Goal: Contribute content

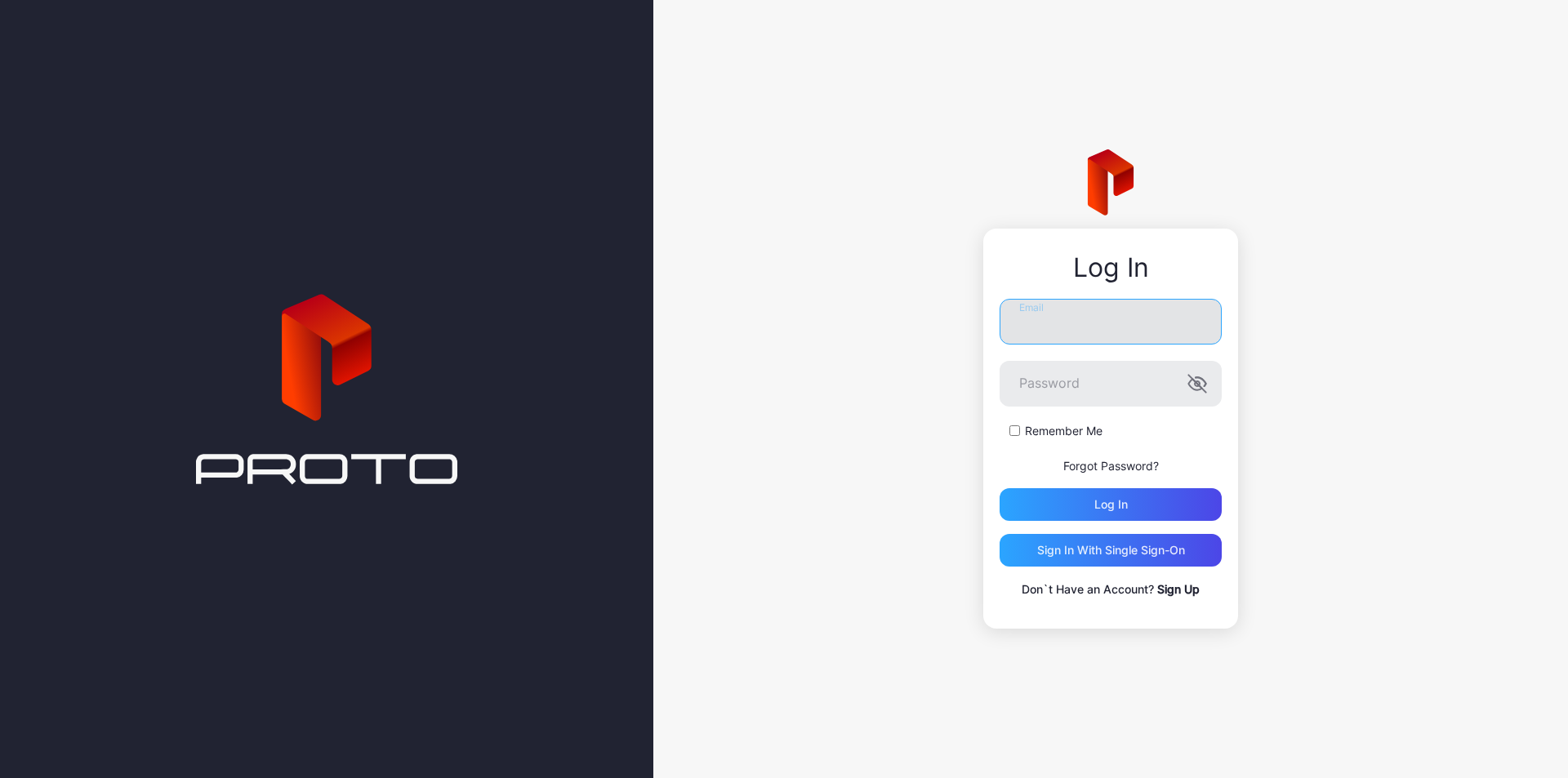
click at [1093, 318] on input "Email" at bounding box center [1111, 321] width 223 height 46
type input "**********"
click at [1102, 508] on div "Log in" at bounding box center [1111, 504] width 33 height 13
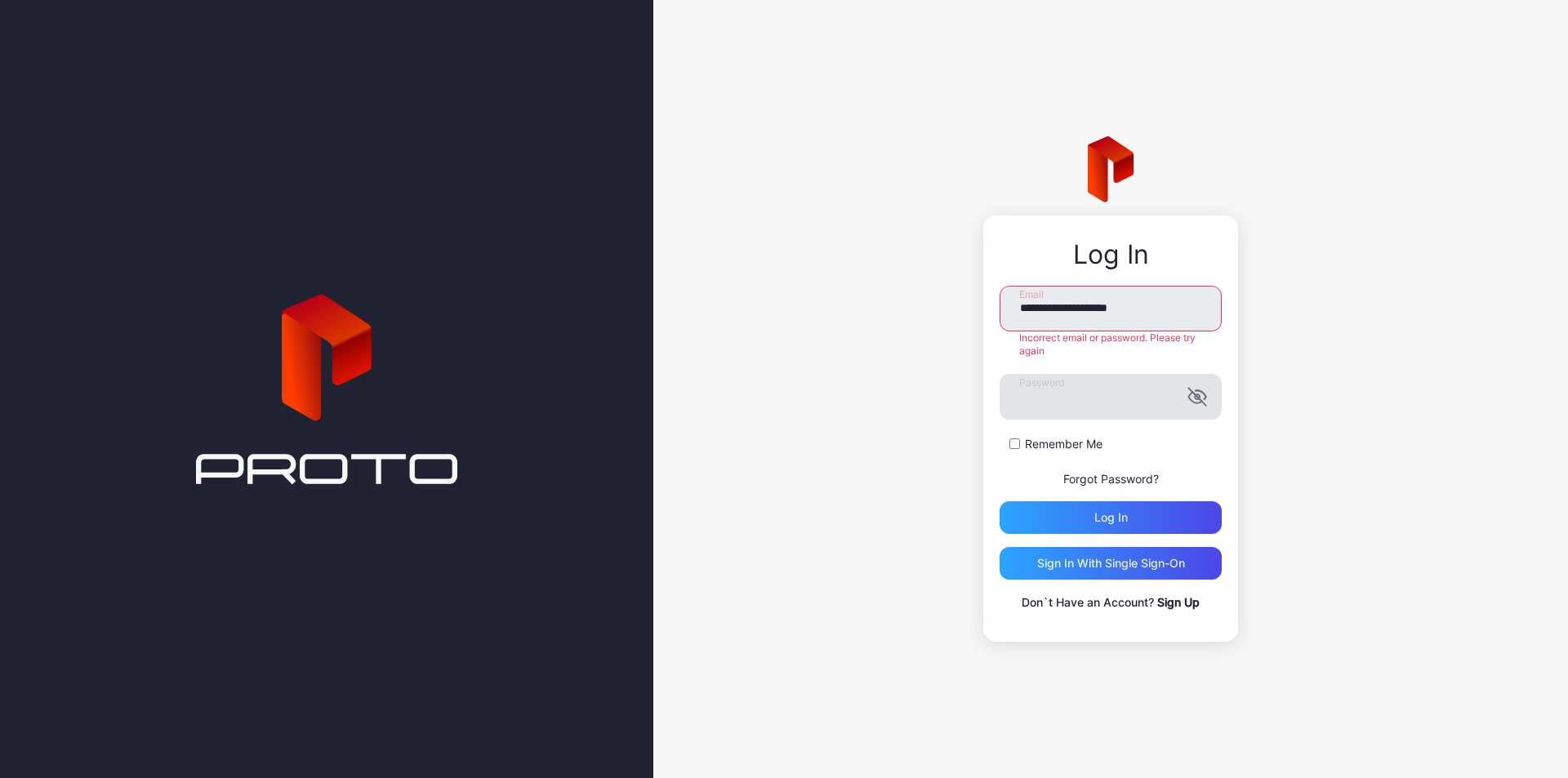
click at [1196, 393] on icon "button" at bounding box center [1197, 397] width 20 height 20
click at [1190, 508] on div "Log in" at bounding box center [1111, 517] width 223 height 32
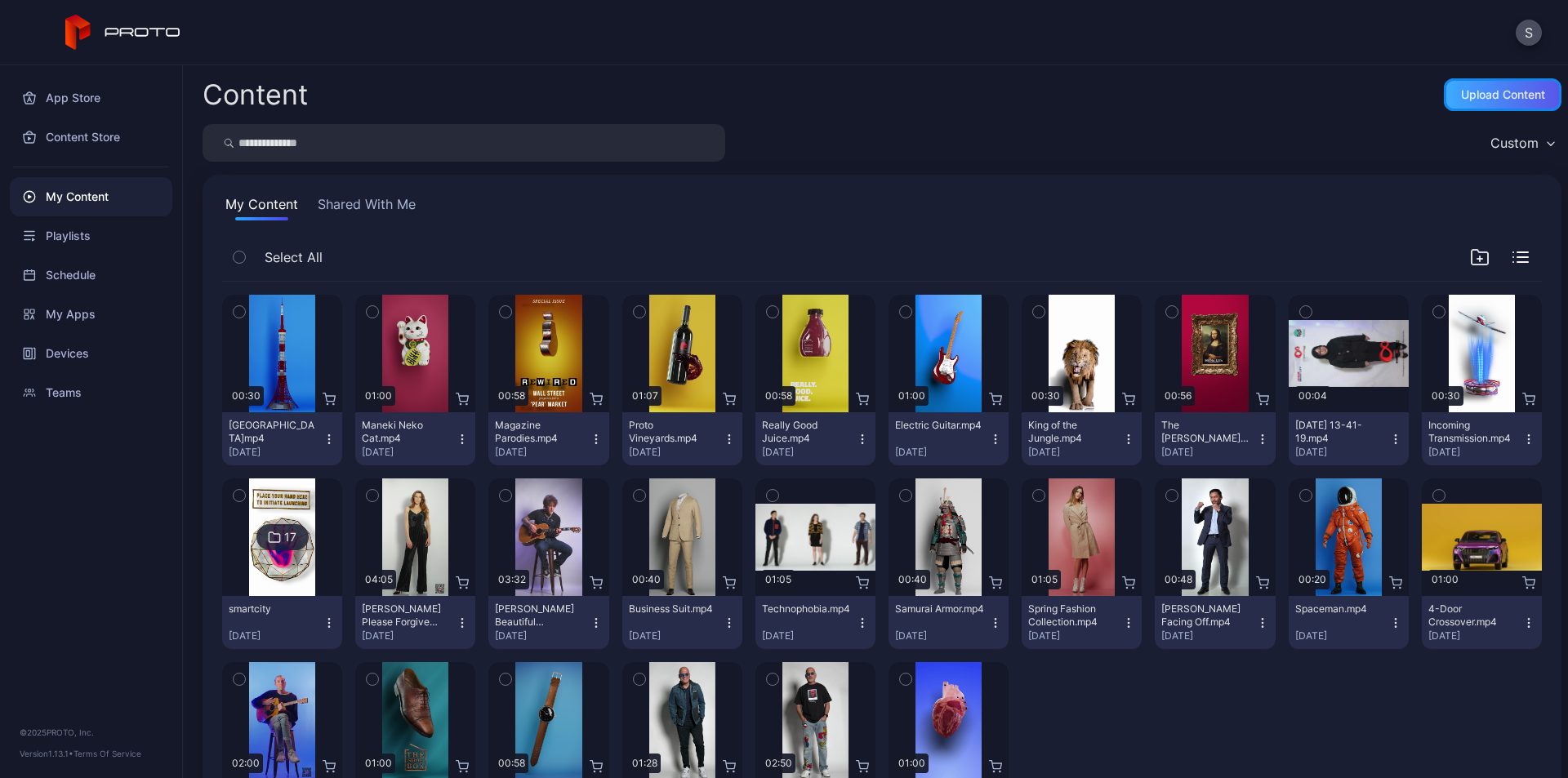
click at [1482, 97] on div "Upload Content" at bounding box center [1504, 94] width 84 height 13
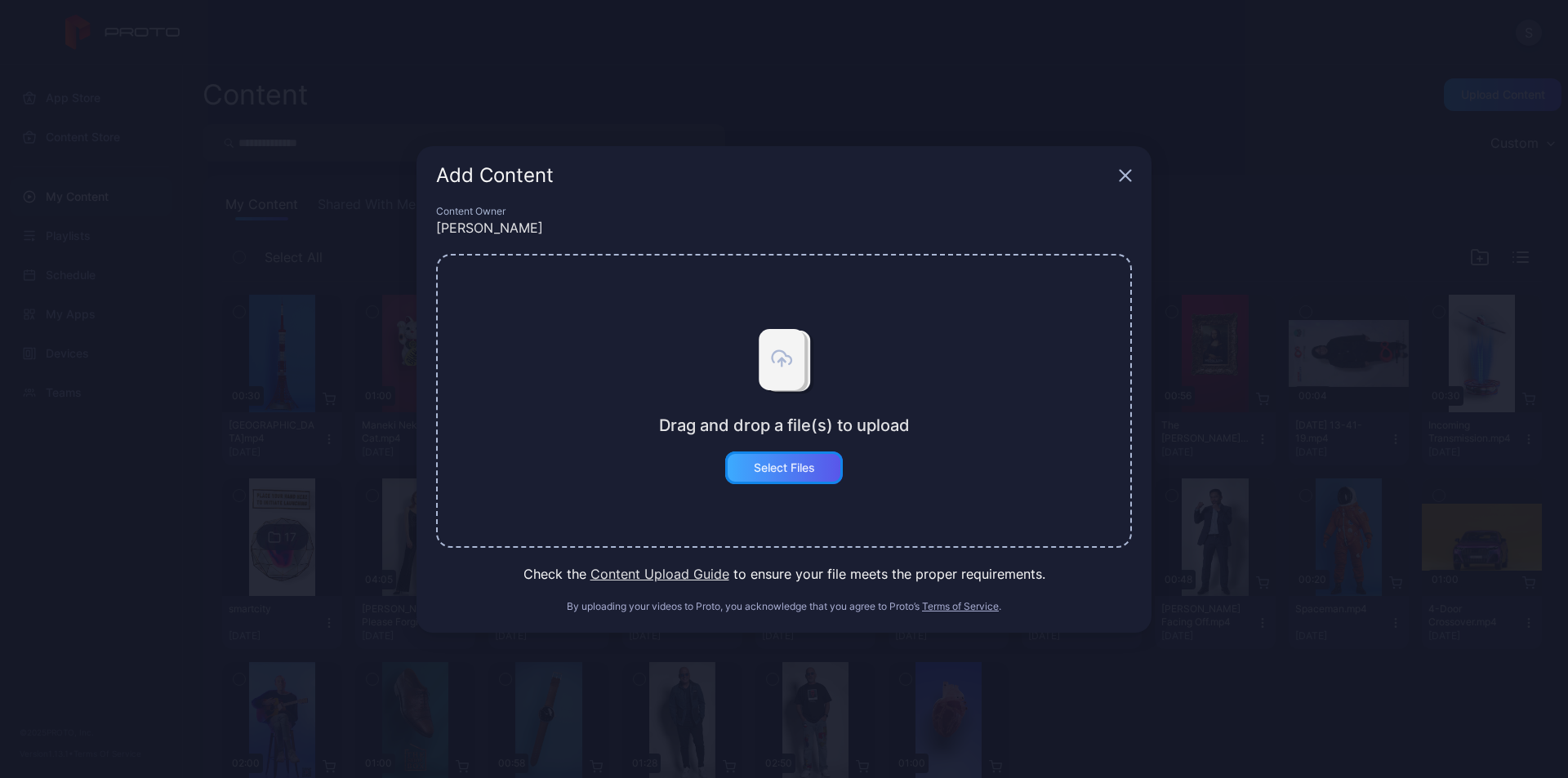
click at [792, 472] on div "Select Files" at bounding box center [784, 468] width 62 height 13
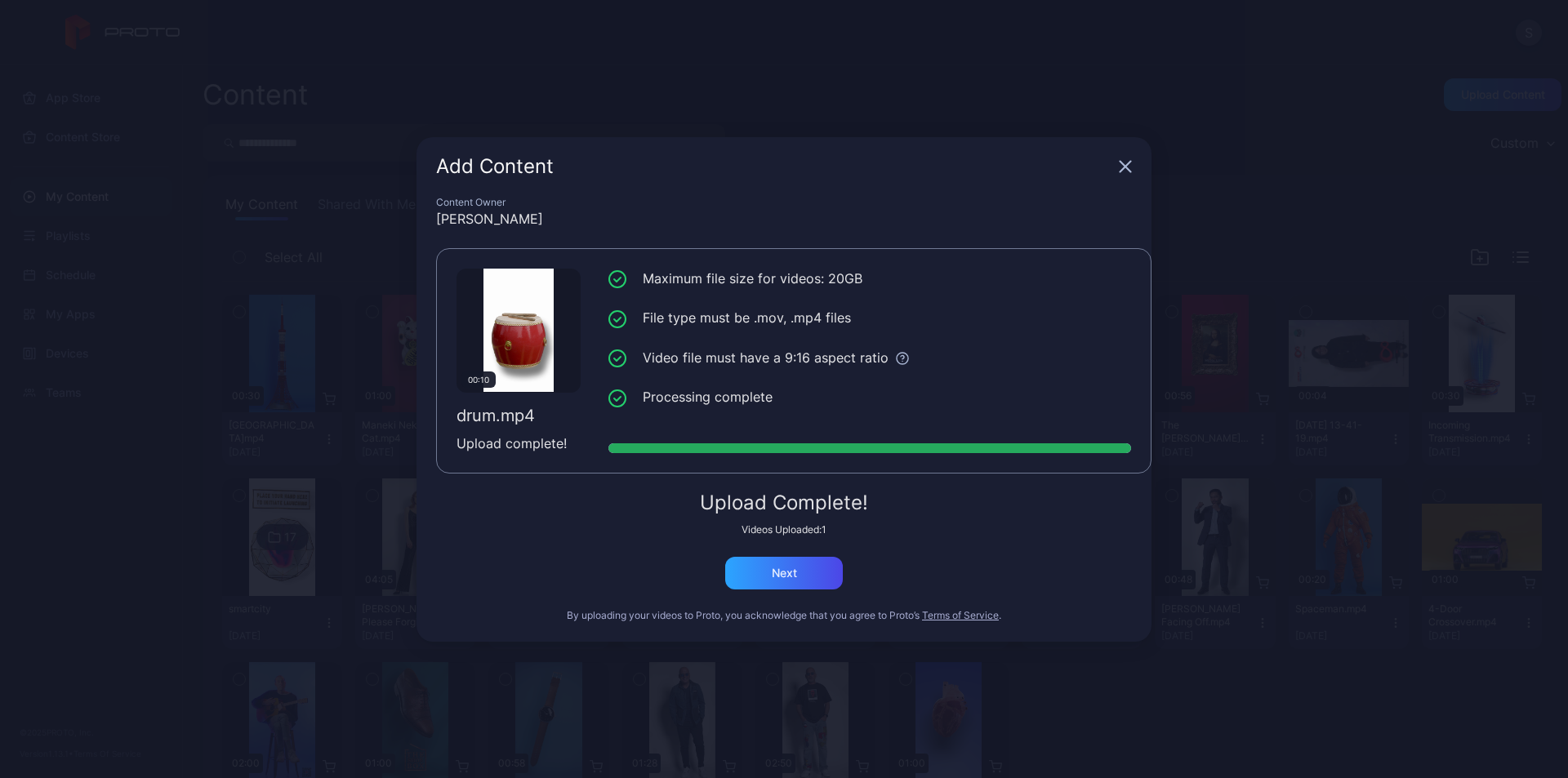
click at [455, 179] on div "Add Content" at bounding box center [784, 167] width 735 height 59
click at [803, 568] on div "Next" at bounding box center [784, 573] width 117 height 32
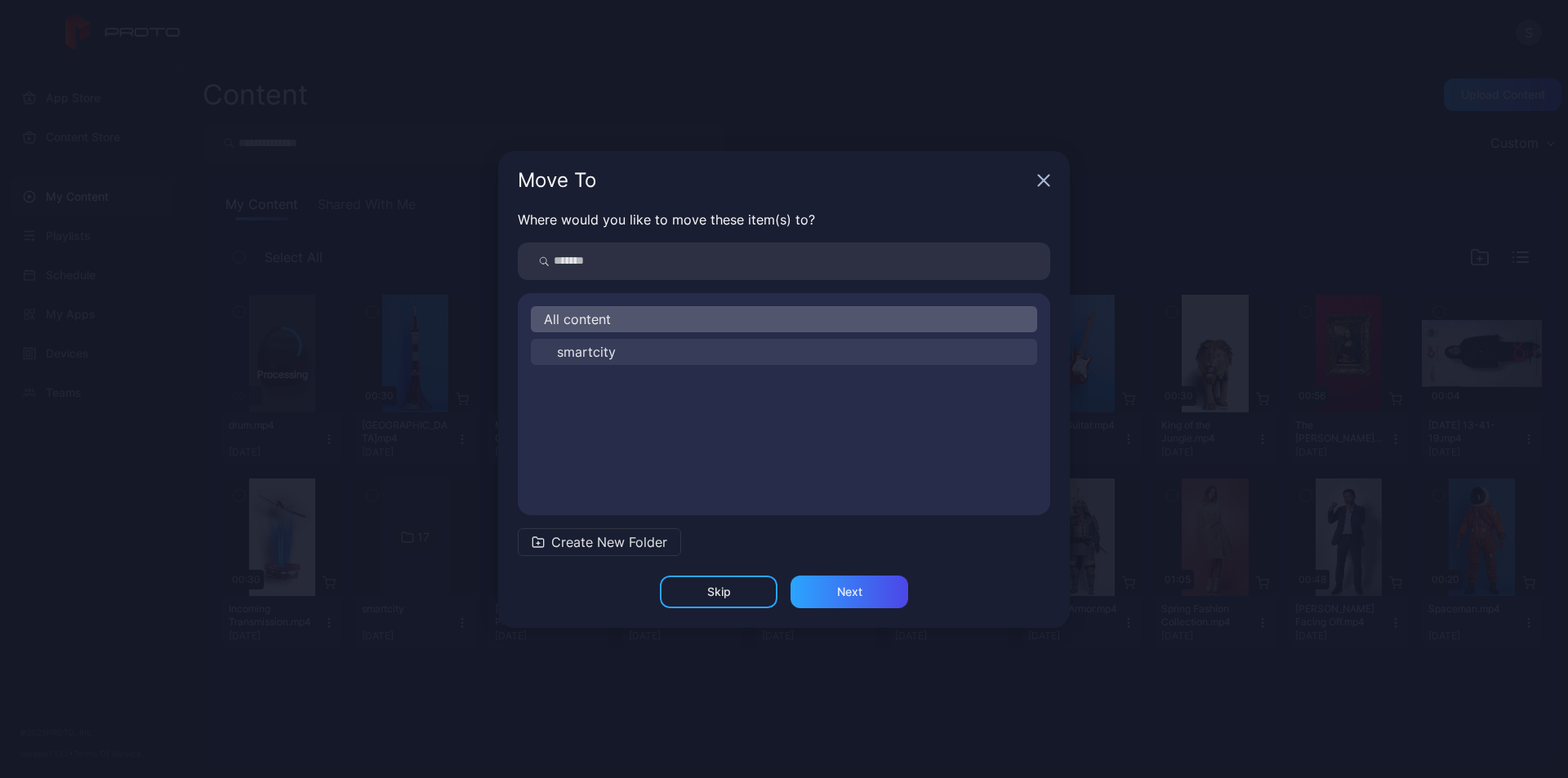
click at [580, 352] on span "smartcity" at bounding box center [587, 352] width 59 height 20
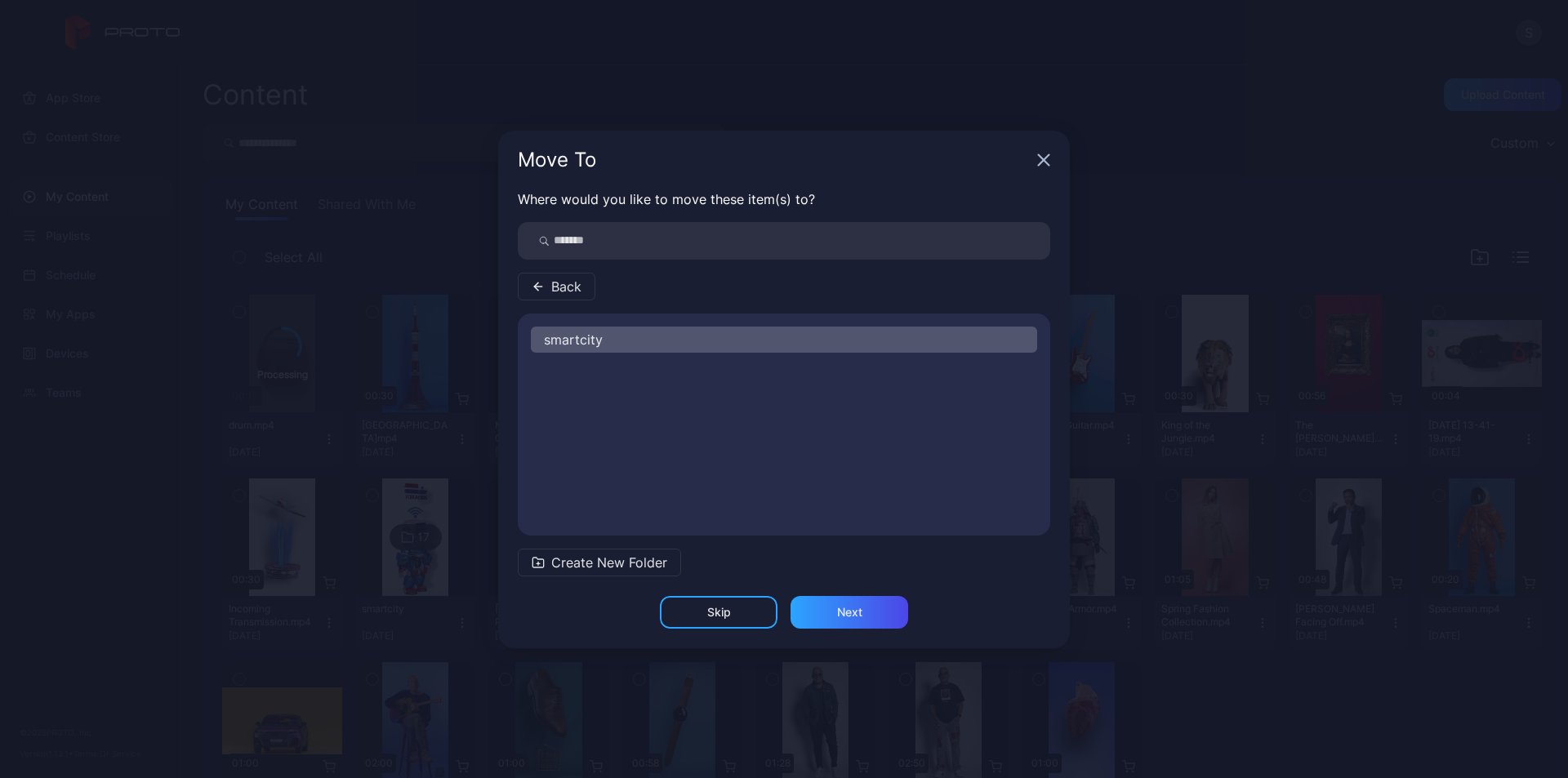
click at [572, 287] on span "Back" at bounding box center [566, 287] width 30 height 20
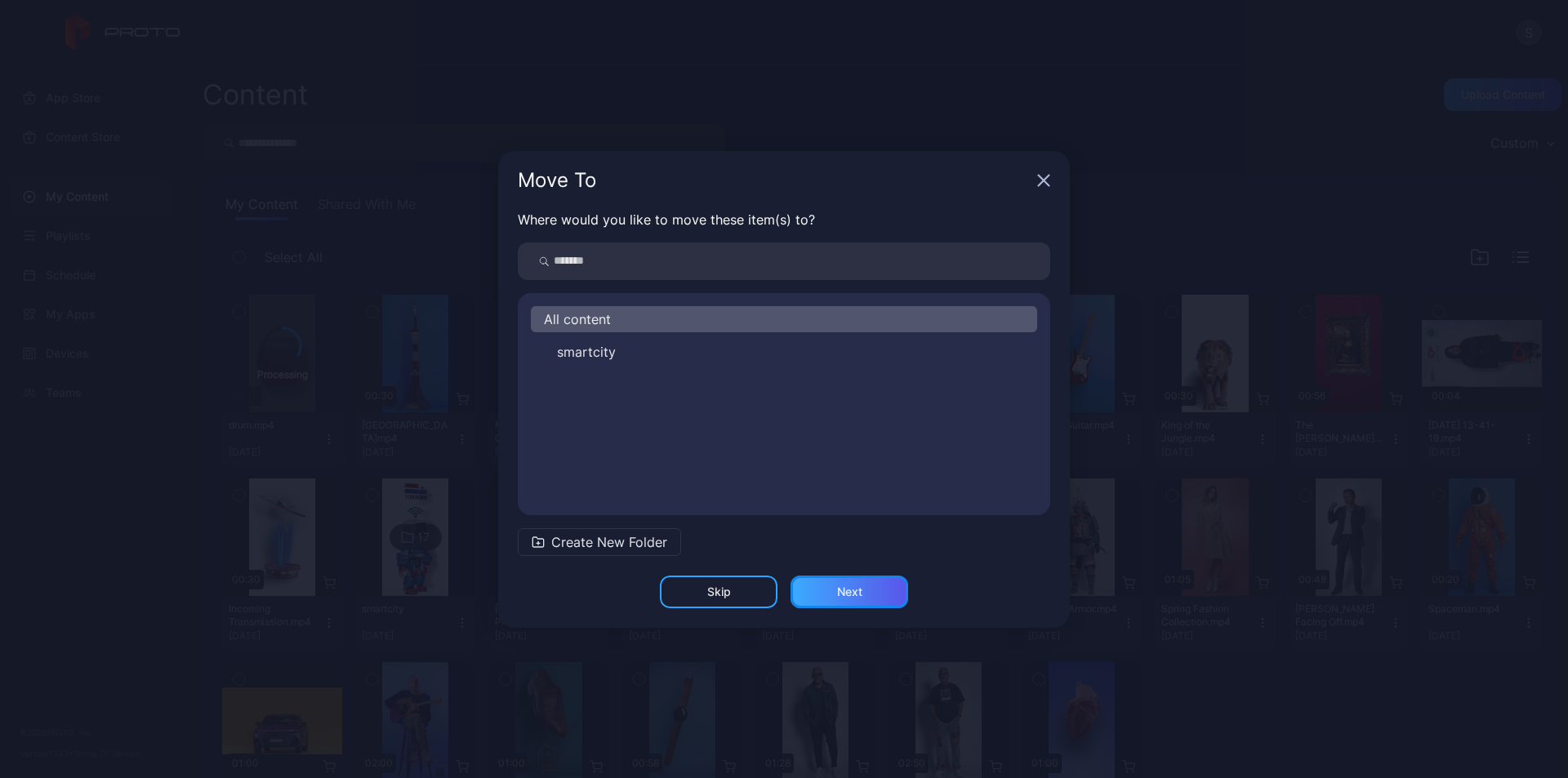
click at [827, 591] on div "Next" at bounding box center [849, 592] width 117 height 32
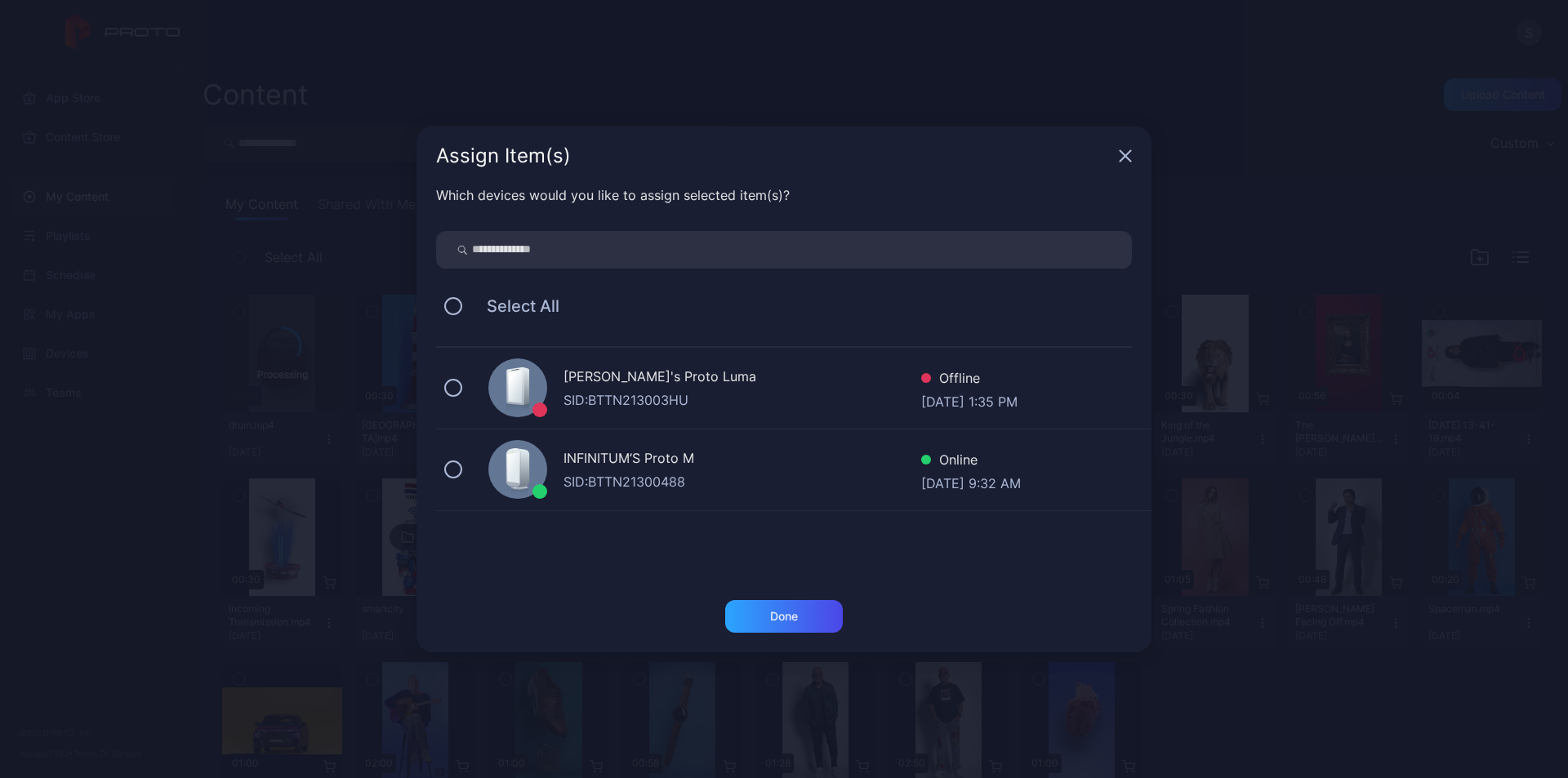
click at [644, 392] on div "SID: BTTN213003HU" at bounding box center [742, 400] width 357 height 20
click at [786, 612] on div "Done" at bounding box center [784, 616] width 27 height 13
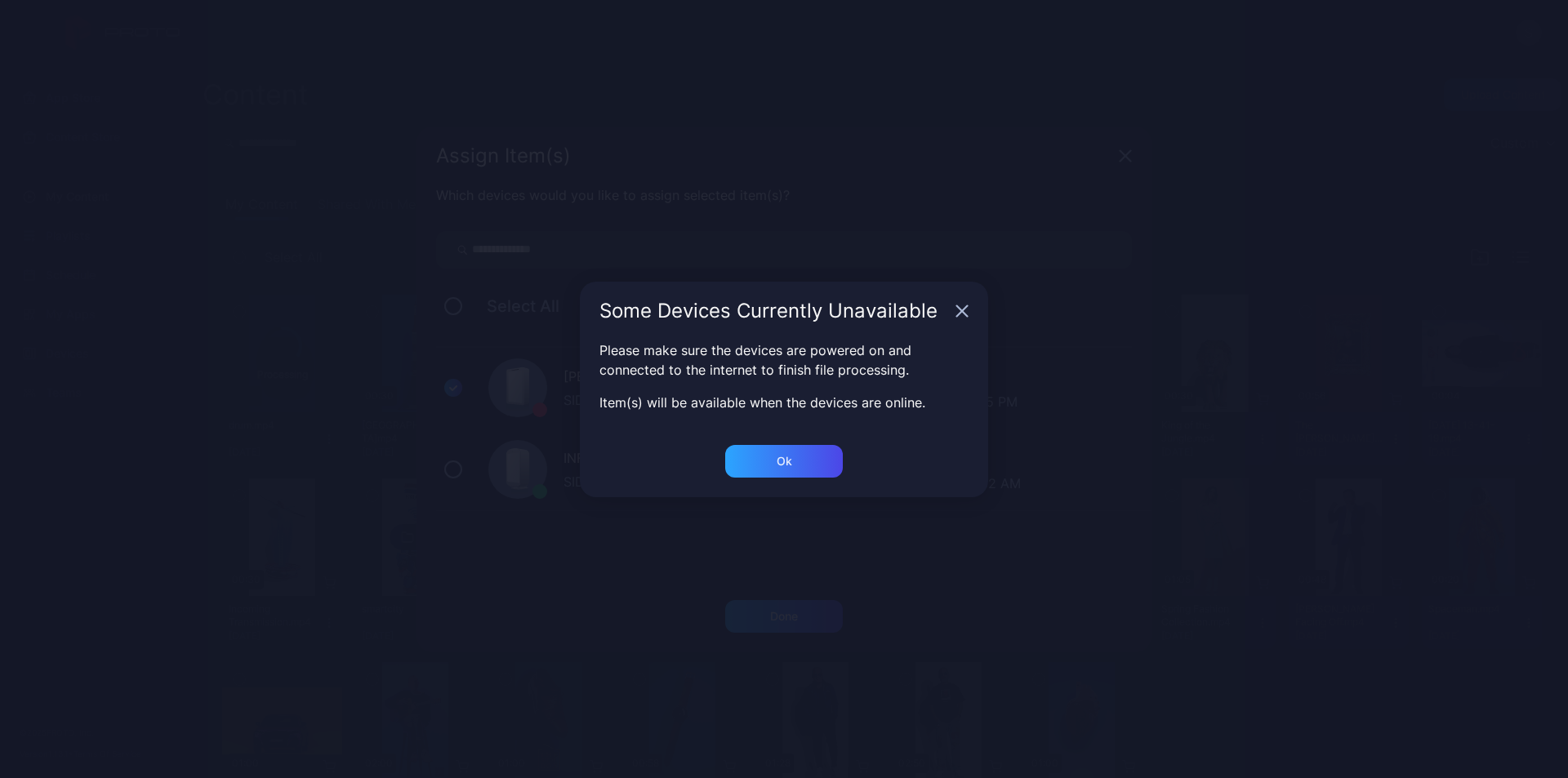
click at [966, 310] on icon "button" at bounding box center [962, 310] width 13 height 13
